Goal: Task Accomplishment & Management: Manage account settings

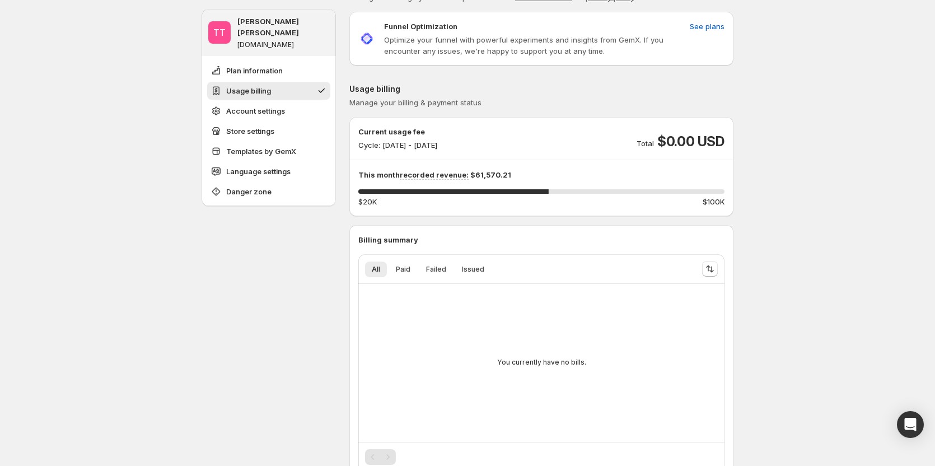
scroll to position [56, 0]
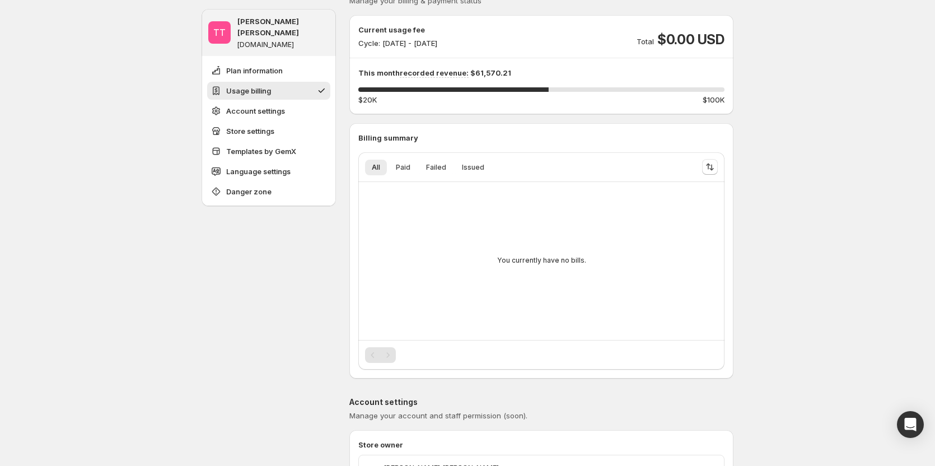
scroll to position [112, 0]
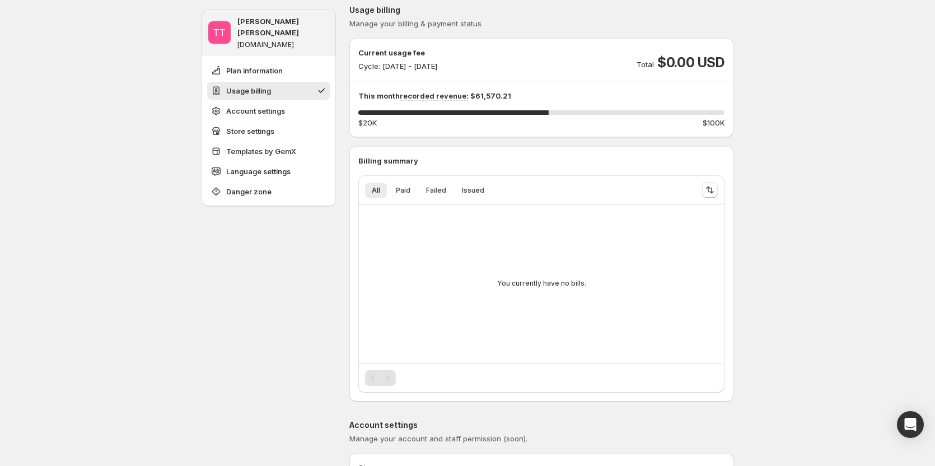
click at [391, 374] on div "Pagination" at bounding box center [388, 378] width 16 height 16
drag, startPoint x: 355, startPoint y: 385, endPoint x: 368, endPoint y: 381, distance: 14.0
click at [355, 385] on div "Billing summary All Paid Failed Issued More views All Paid Failed Issued More v…" at bounding box center [541, 273] width 384 height 237
click at [371, 380] on div "Pagination" at bounding box center [373, 378] width 16 height 16
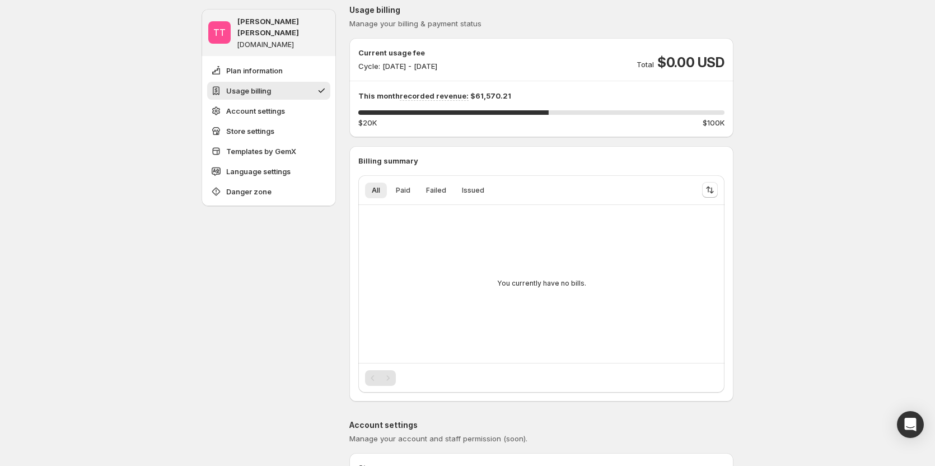
click at [371, 380] on div "Pagination" at bounding box center [373, 378] width 16 height 16
click at [376, 380] on div "Pagination" at bounding box center [373, 378] width 16 height 16
drag, startPoint x: 376, startPoint y: 380, endPoint x: 391, endPoint y: 377, distance: 15.3
click at [383, 378] on div "Pagination" at bounding box center [380, 378] width 31 height 16
click at [391, 377] on div "Pagination" at bounding box center [388, 378] width 16 height 16
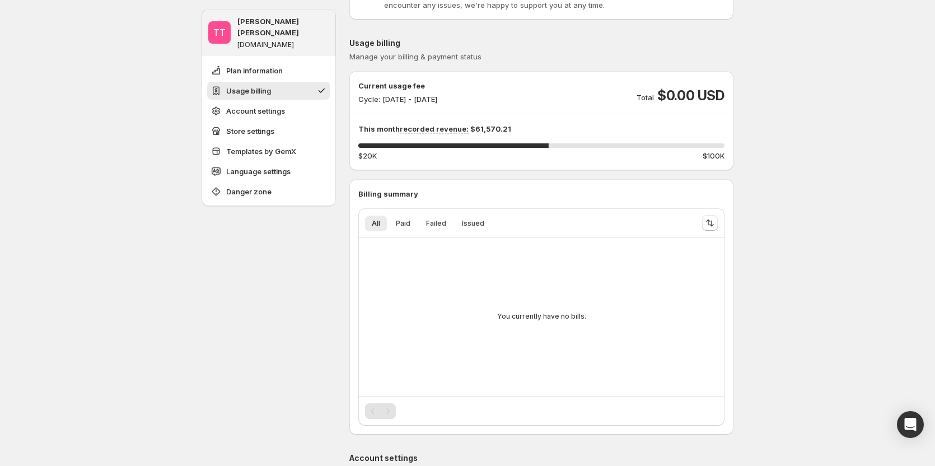
scroll to position [56, 0]
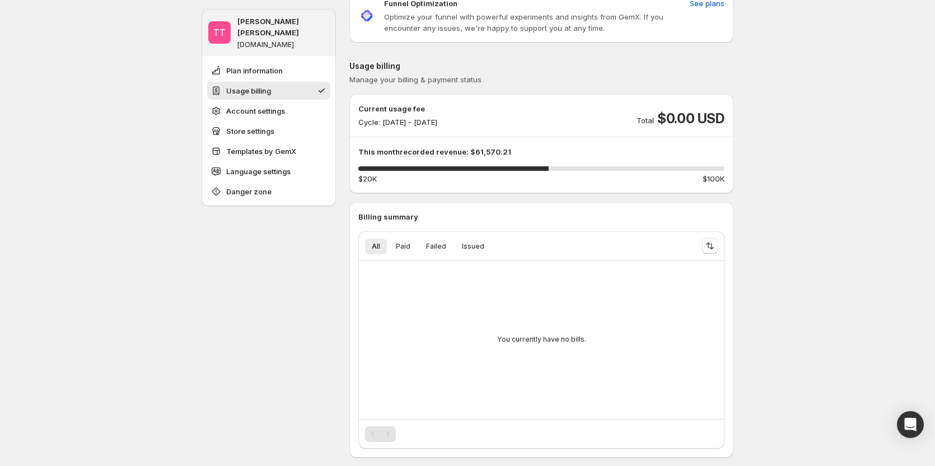
click at [703, 246] on div at bounding box center [709, 246] width 25 height 22
drag, startPoint x: 705, startPoint y: 246, endPoint x: 715, endPoint y: 245, distance: 10.2
click at [709, 246] on button "Sort the results" at bounding box center [710, 246] width 16 height 16
click at [715, 245] on icon "Sort the results" at bounding box center [709, 245] width 11 height 11
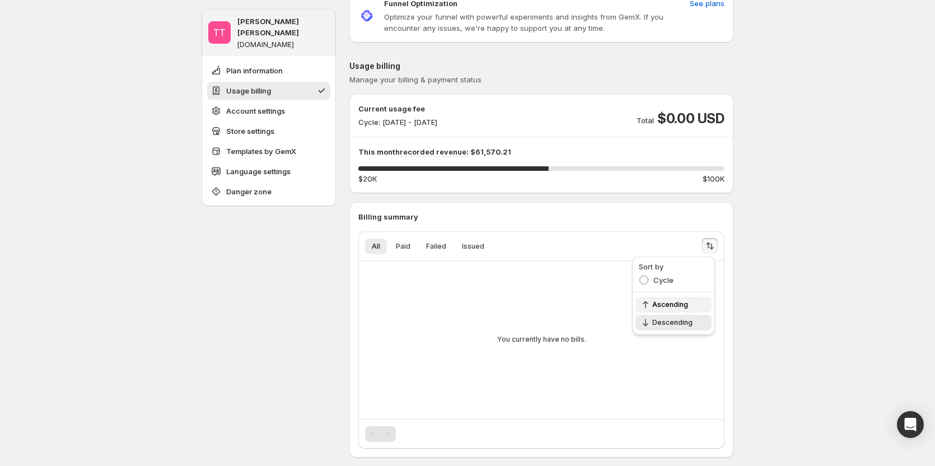
click at [677, 301] on span "Ascending" at bounding box center [678, 304] width 53 height 9
click at [708, 247] on icon "Sort the results" at bounding box center [709, 245] width 11 height 11
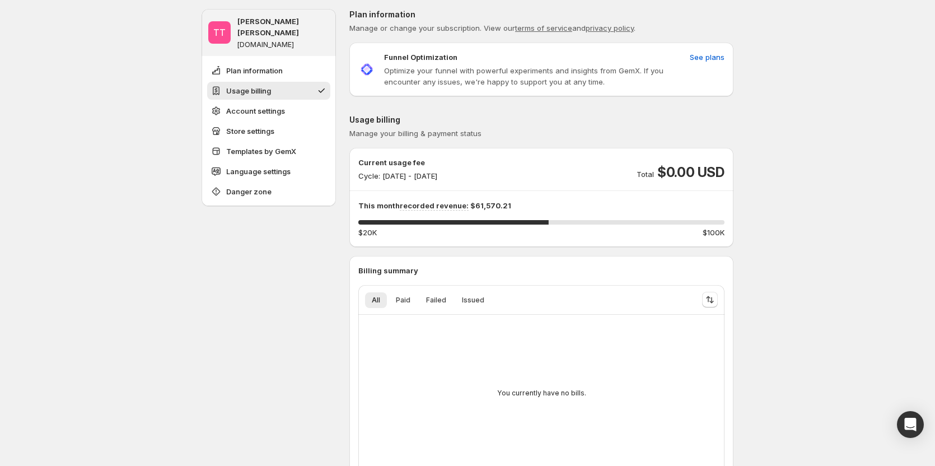
scroll to position [0, 0]
